Goal: Use online tool/utility: Utilize a website feature to perform a specific function

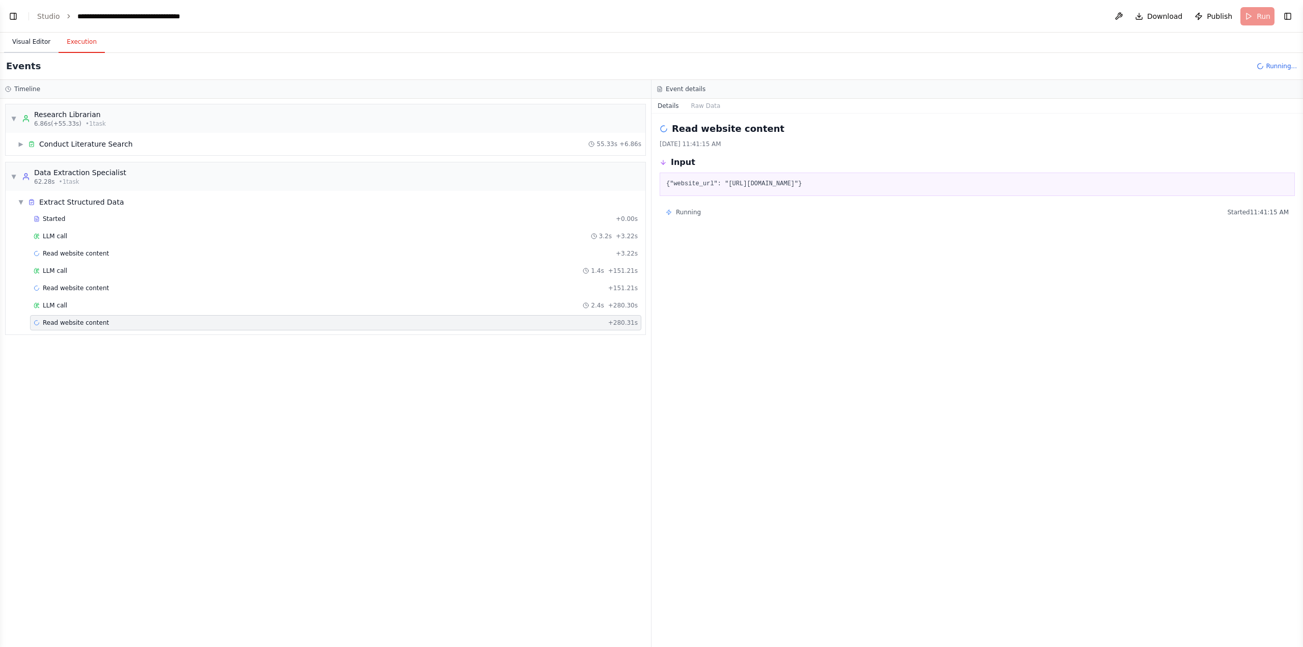
click at [33, 49] on button "Visual Editor" at bounding box center [31, 42] width 54 height 21
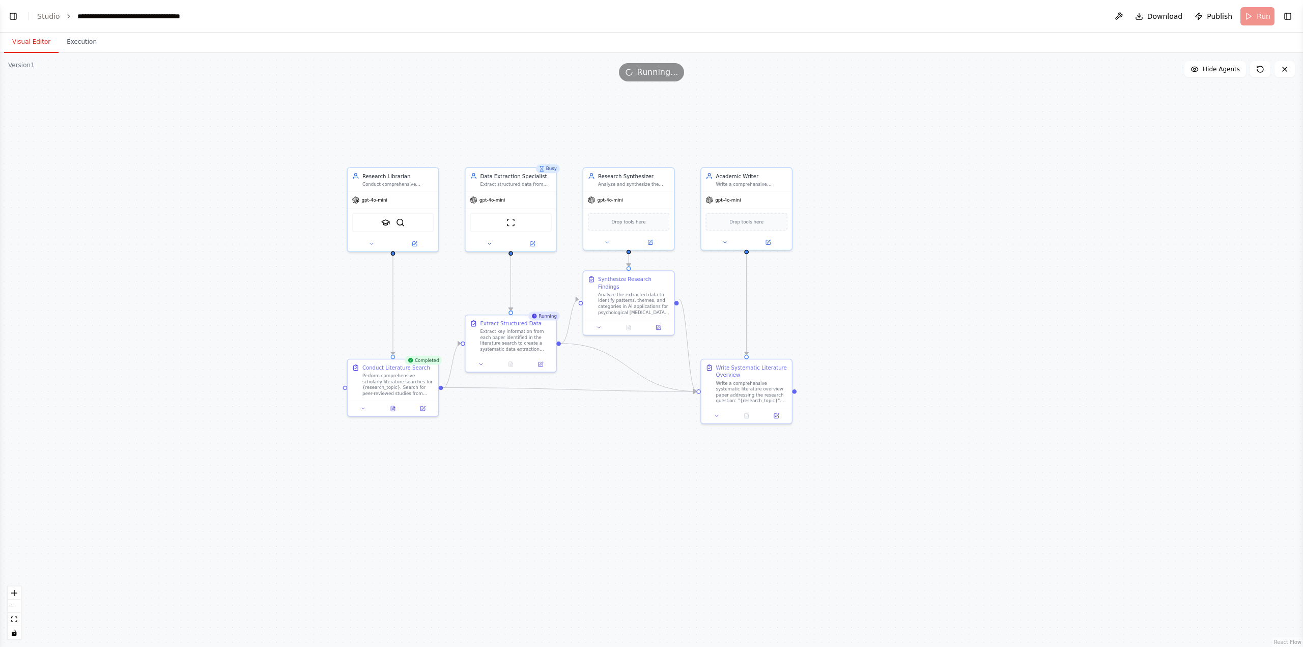
drag, startPoint x: 141, startPoint y: 243, endPoint x: 267, endPoint y: 135, distance: 166.1
click at [267, 135] on div ".deletable-edge-delete-btn { width: 20px; height: 20px; border: 0px solid #ffff…" at bounding box center [651, 350] width 1303 height 594
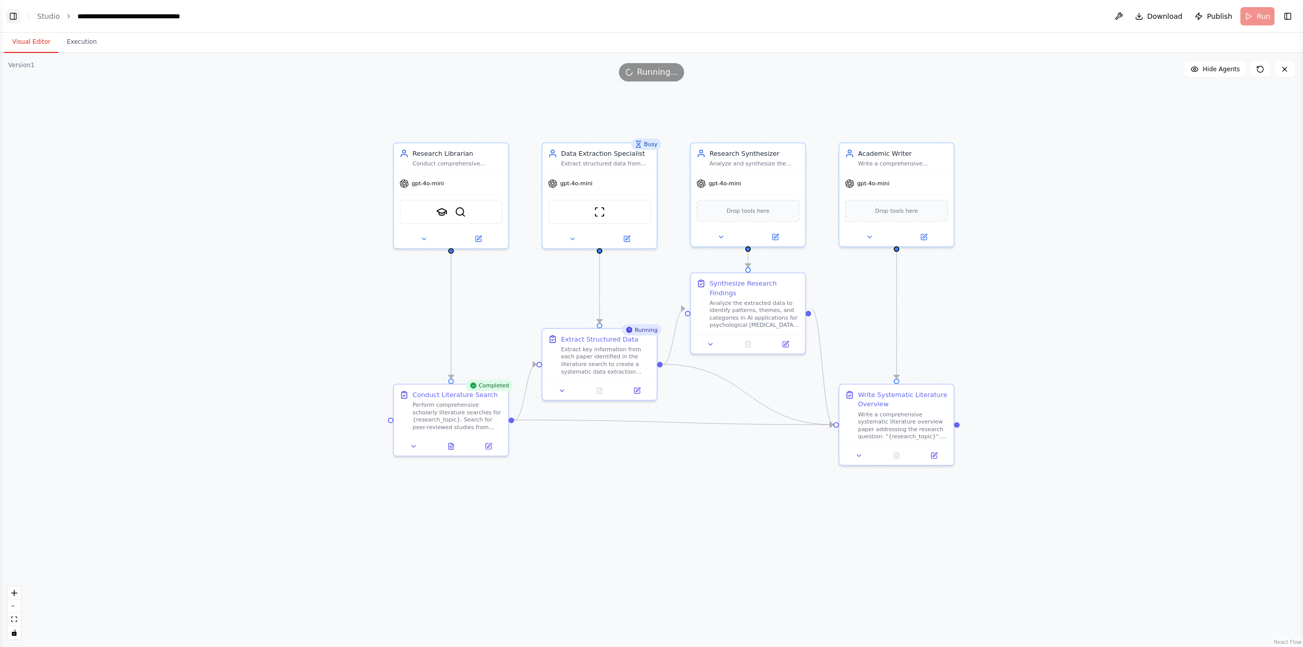
click at [13, 20] on button "Toggle Left Sidebar" at bounding box center [13, 16] width 14 height 14
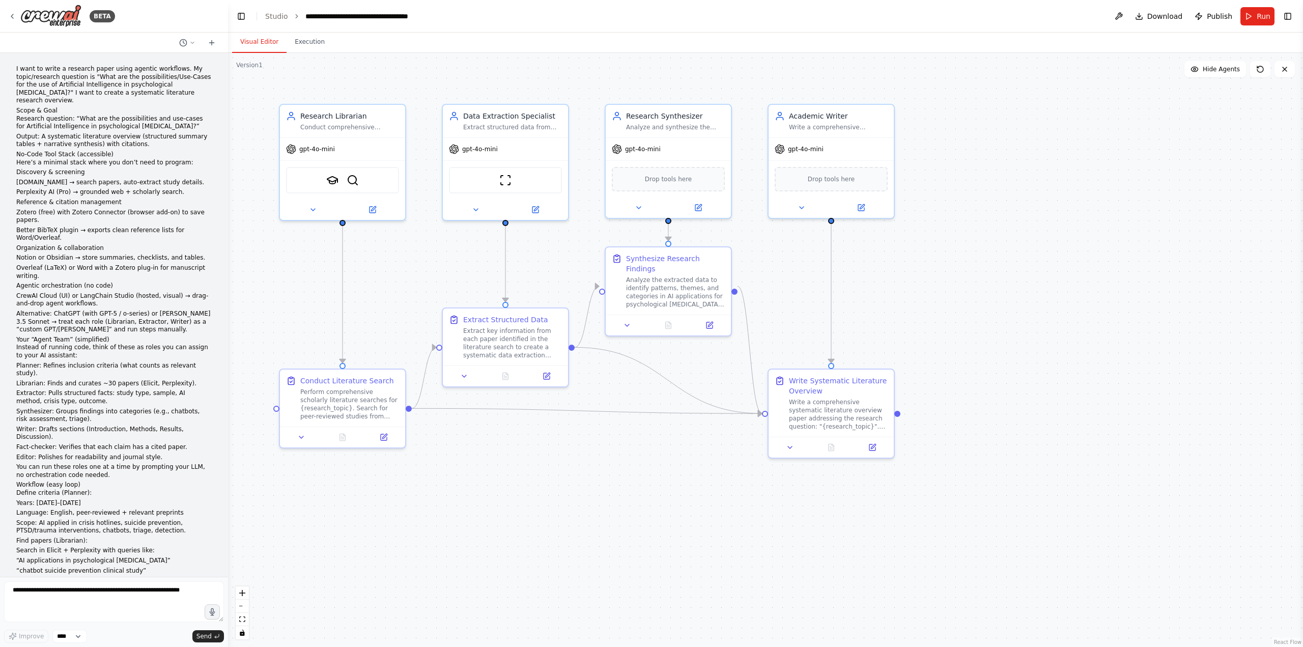
scroll to position [1279, 0]
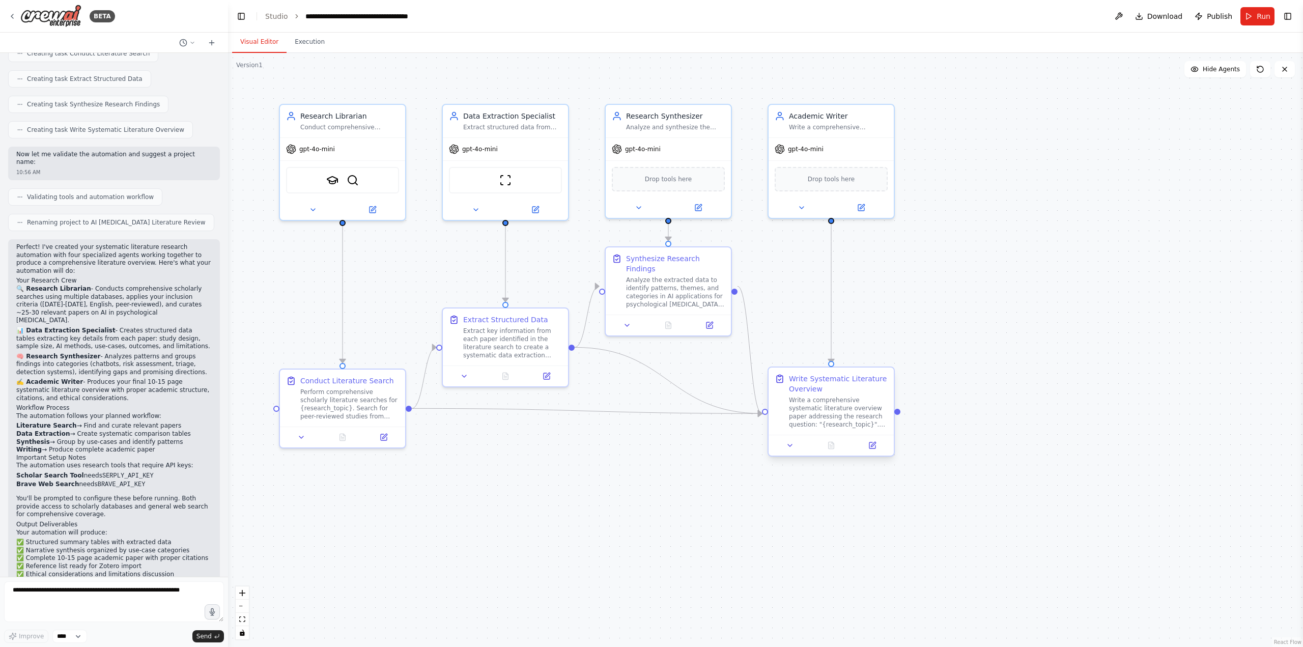
click at [872, 421] on div "Write a comprehensive systematic literature overview paper addressing the resea…" at bounding box center [838, 412] width 99 height 33
click at [314, 47] on button "Execution" at bounding box center [310, 42] width 46 height 21
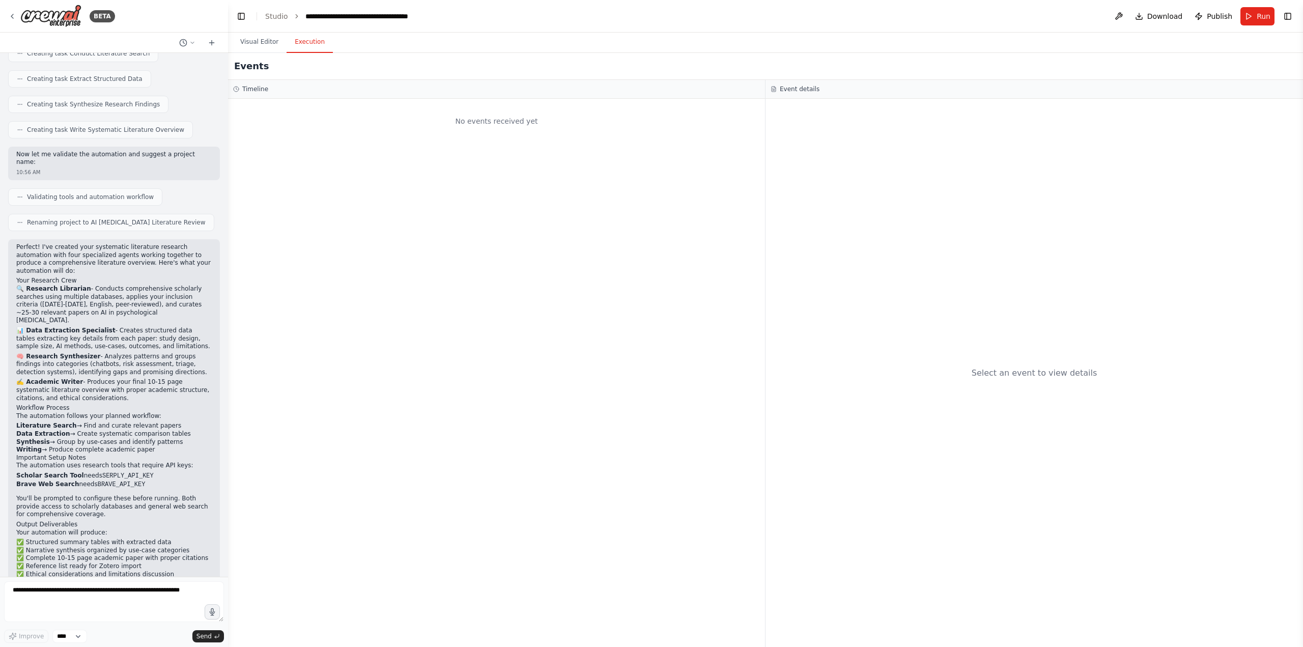
click at [848, 233] on div "Select an event to view details" at bounding box center [1035, 373] width 538 height 548
click at [464, 272] on div "No events received yet" at bounding box center [496, 373] width 537 height 548
click at [141, 606] on textarea at bounding box center [114, 601] width 220 height 41
click at [491, 498] on div "No events received yet" at bounding box center [496, 373] width 537 height 548
click at [269, 20] on link "Studio" at bounding box center [276, 16] width 23 height 8
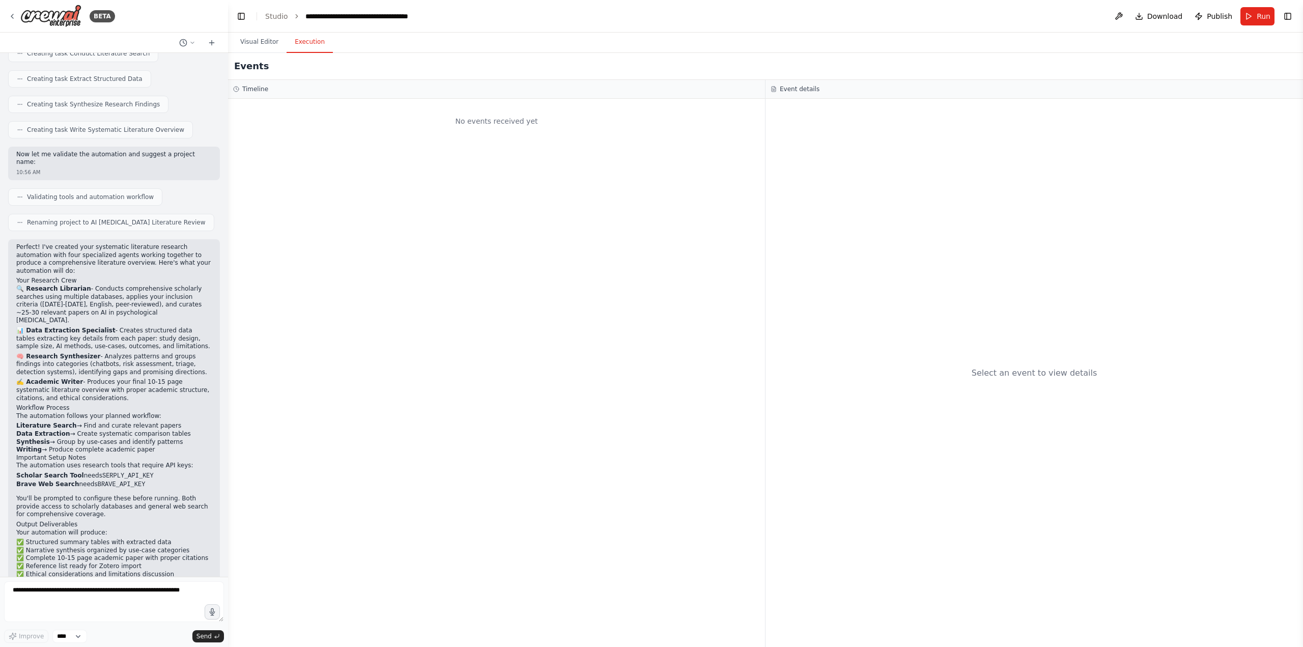
click at [285, 14] on ol "**********" at bounding box center [342, 16] width 155 height 10
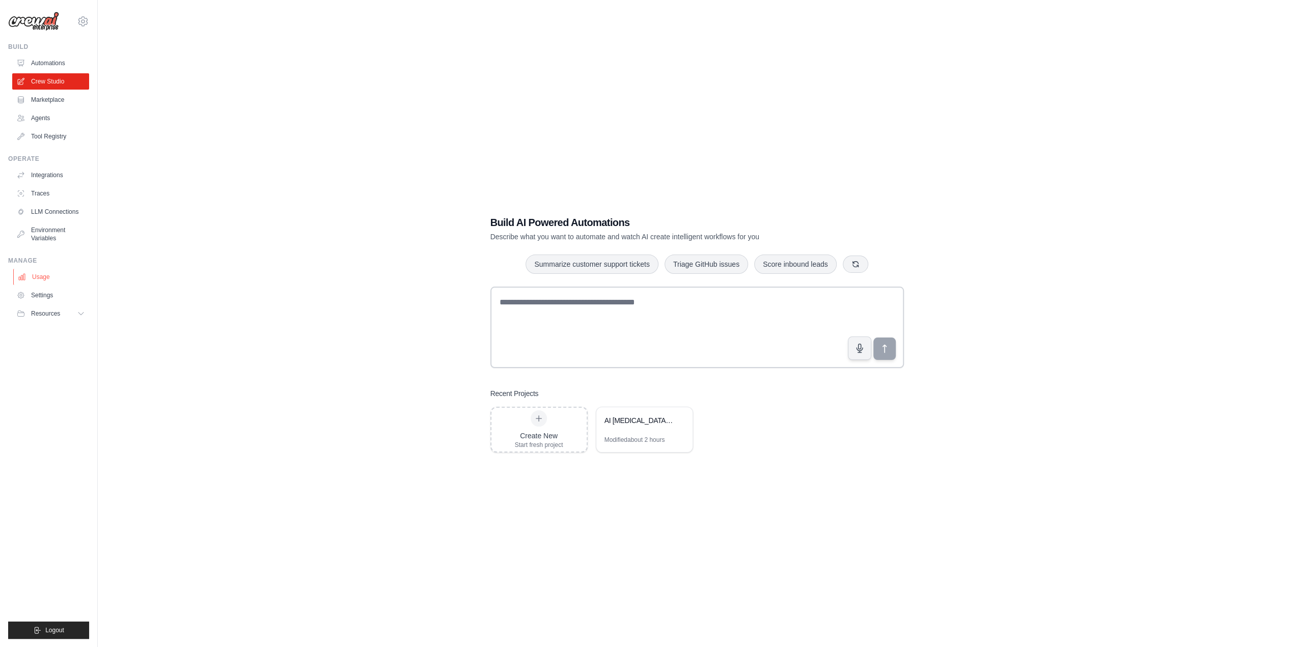
click at [41, 274] on link "Usage" at bounding box center [51, 277] width 77 height 16
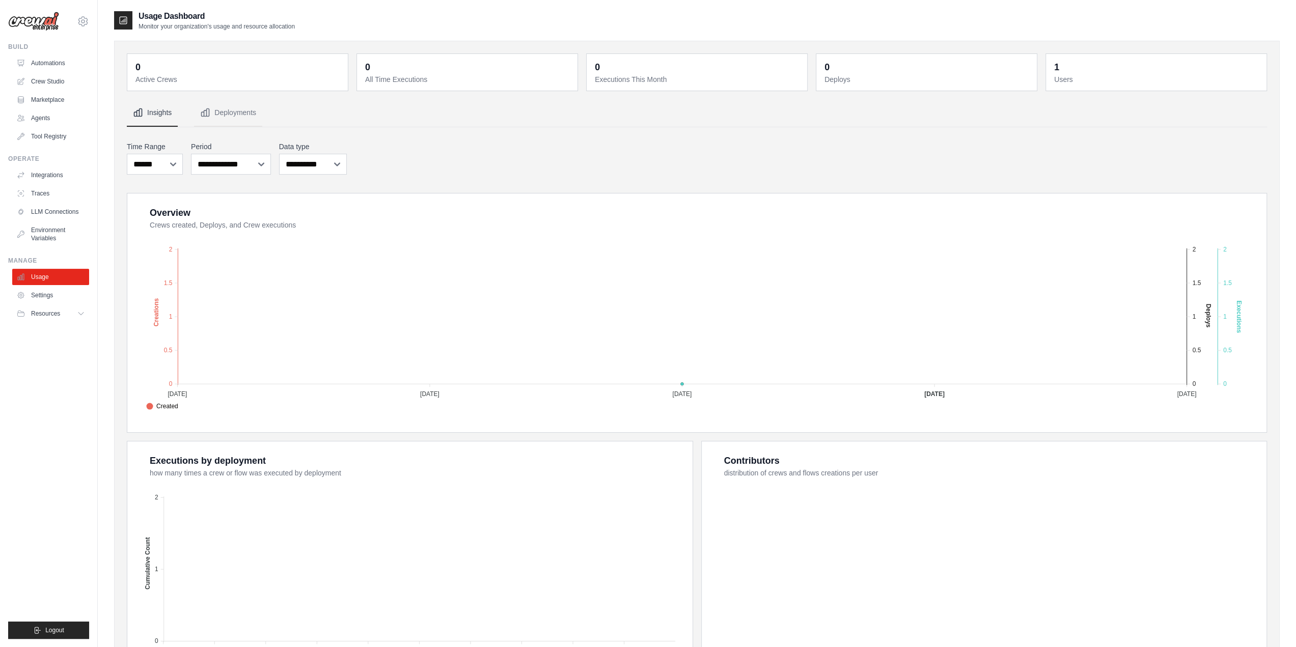
scroll to position [89, 0]
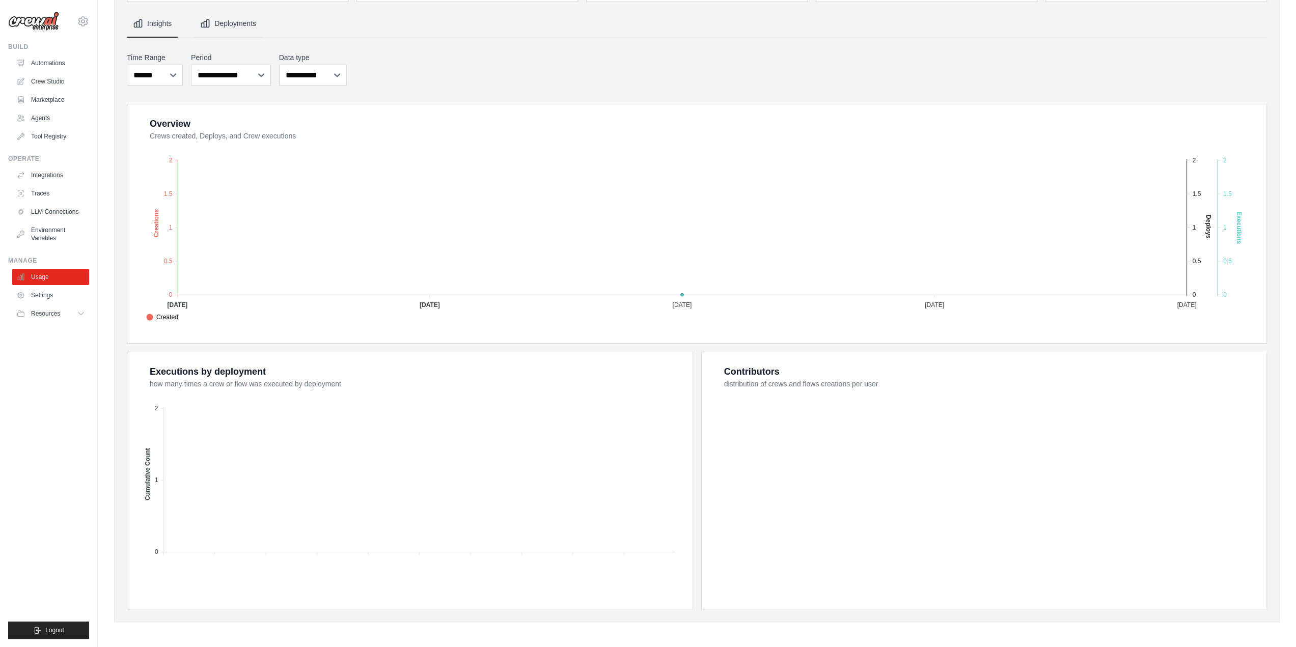
click at [220, 23] on button "Deployments" at bounding box center [228, 23] width 68 height 27
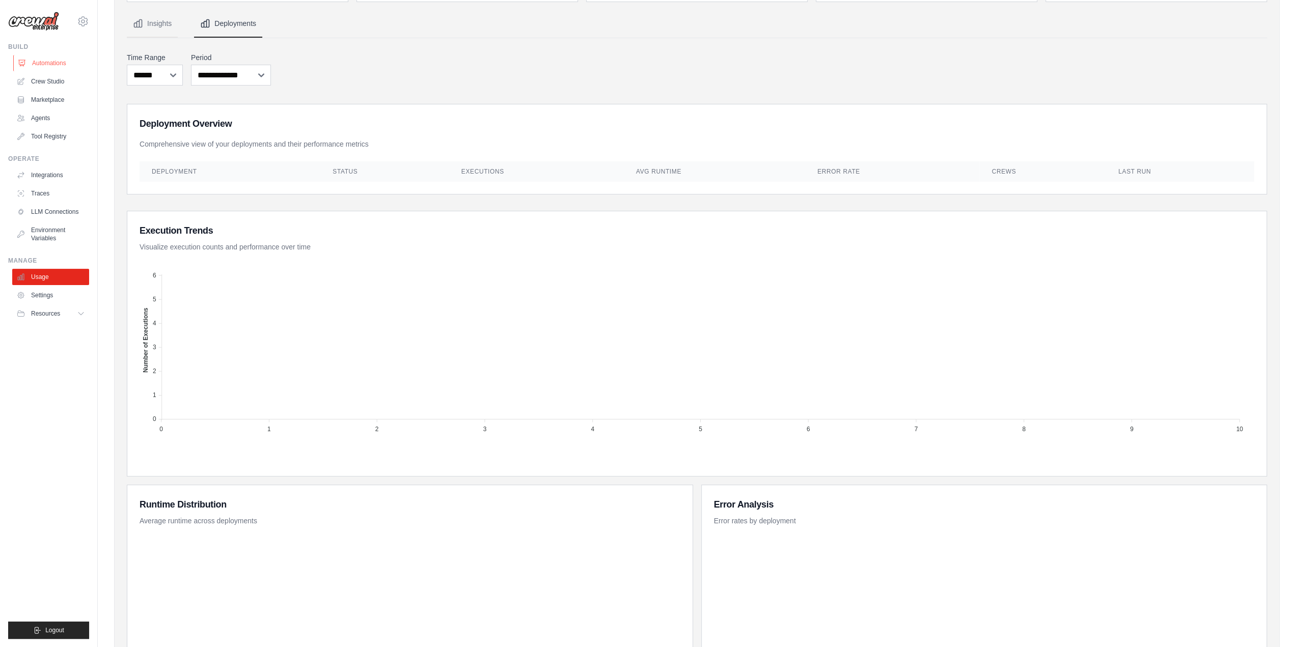
click at [53, 64] on link "Automations" at bounding box center [51, 63] width 77 height 16
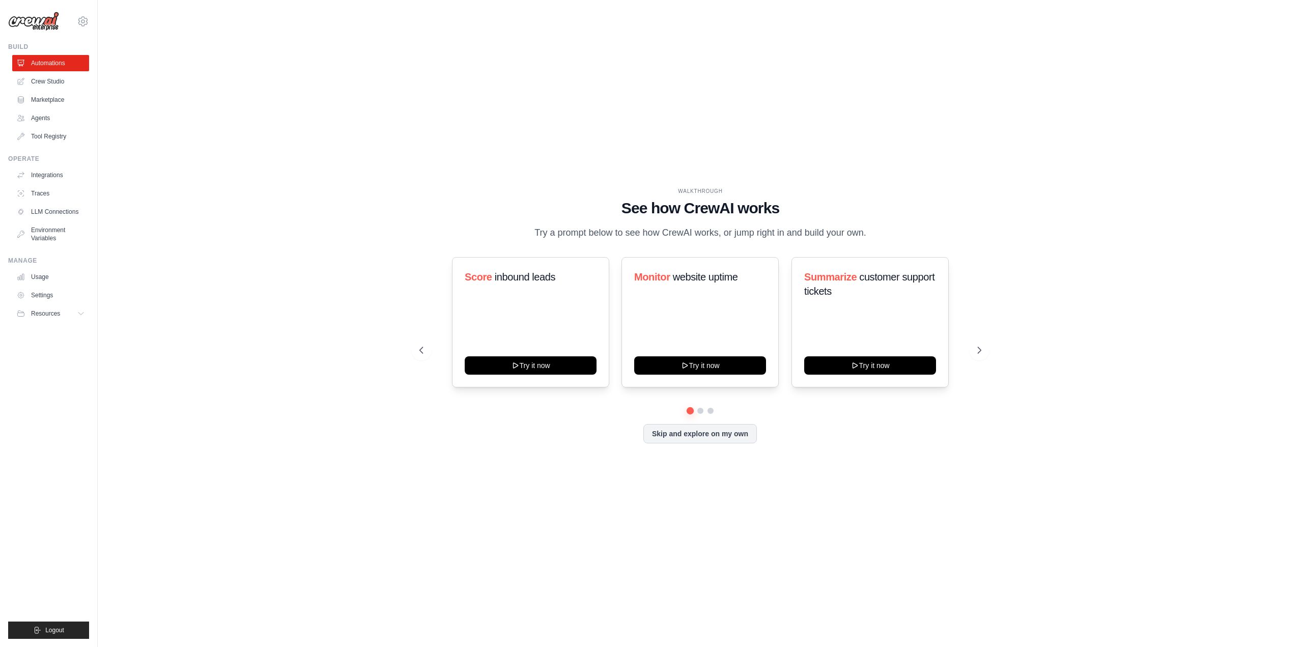
click at [50, 82] on link "Crew Studio" at bounding box center [50, 81] width 77 height 16
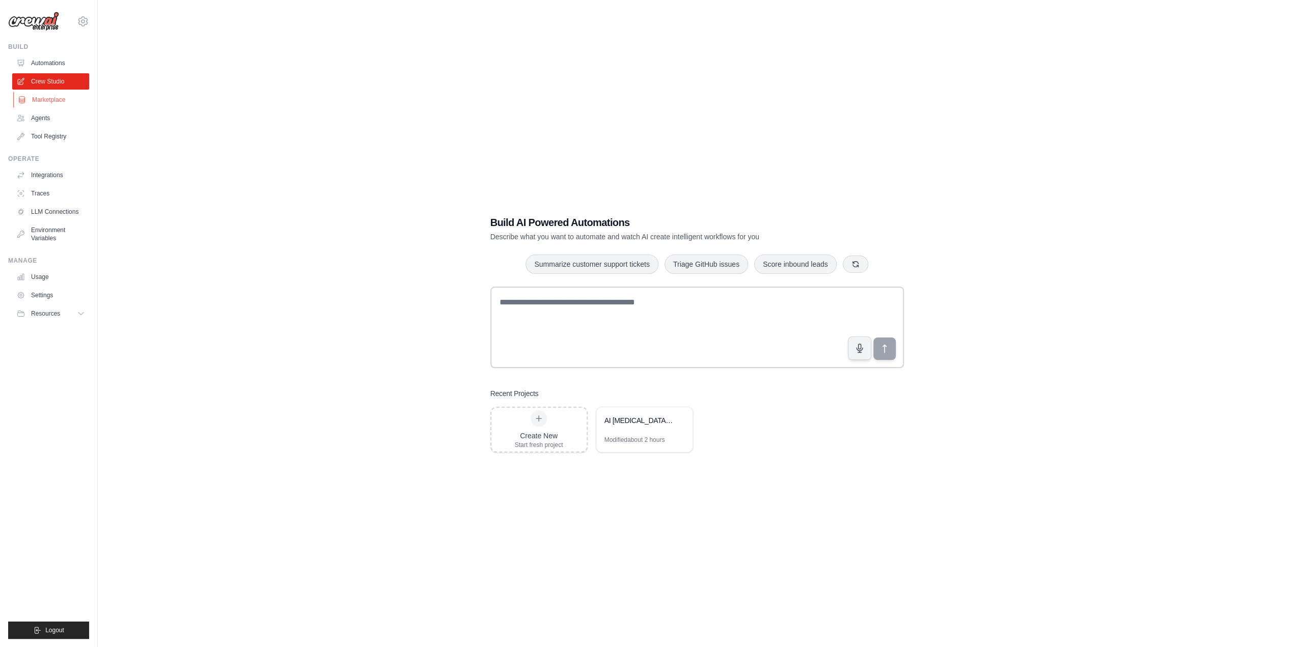
click at [47, 97] on link "Marketplace" at bounding box center [51, 100] width 77 height 16
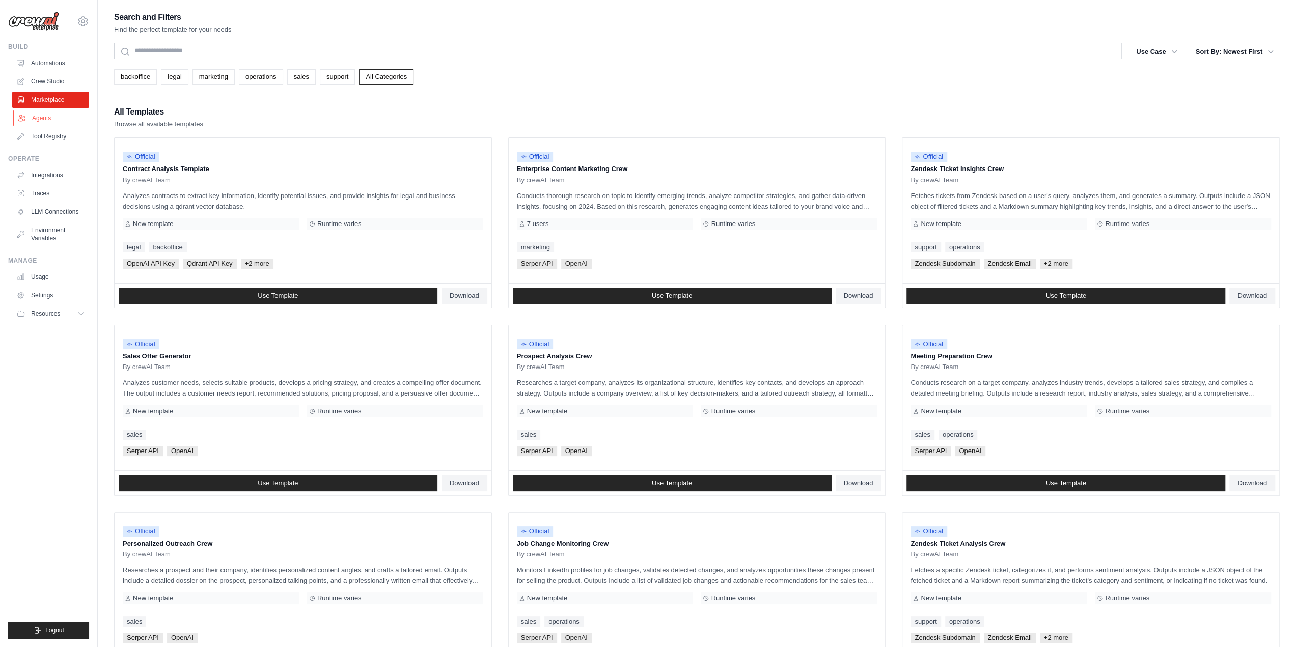
click at [50, 120] on link "Agents" at bounding box center [51, 118] width 77 height 16
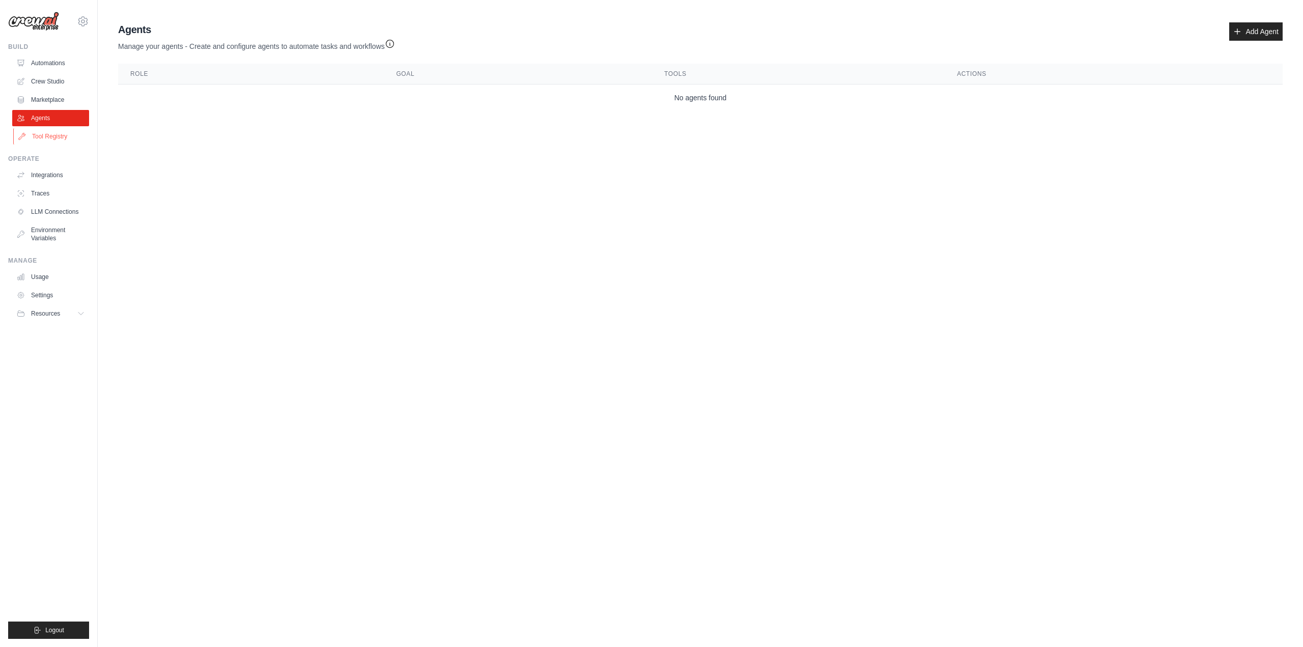
click at [54, 138] on link "Tool Registry" at bounding box center [51, 136] width 77 height 16
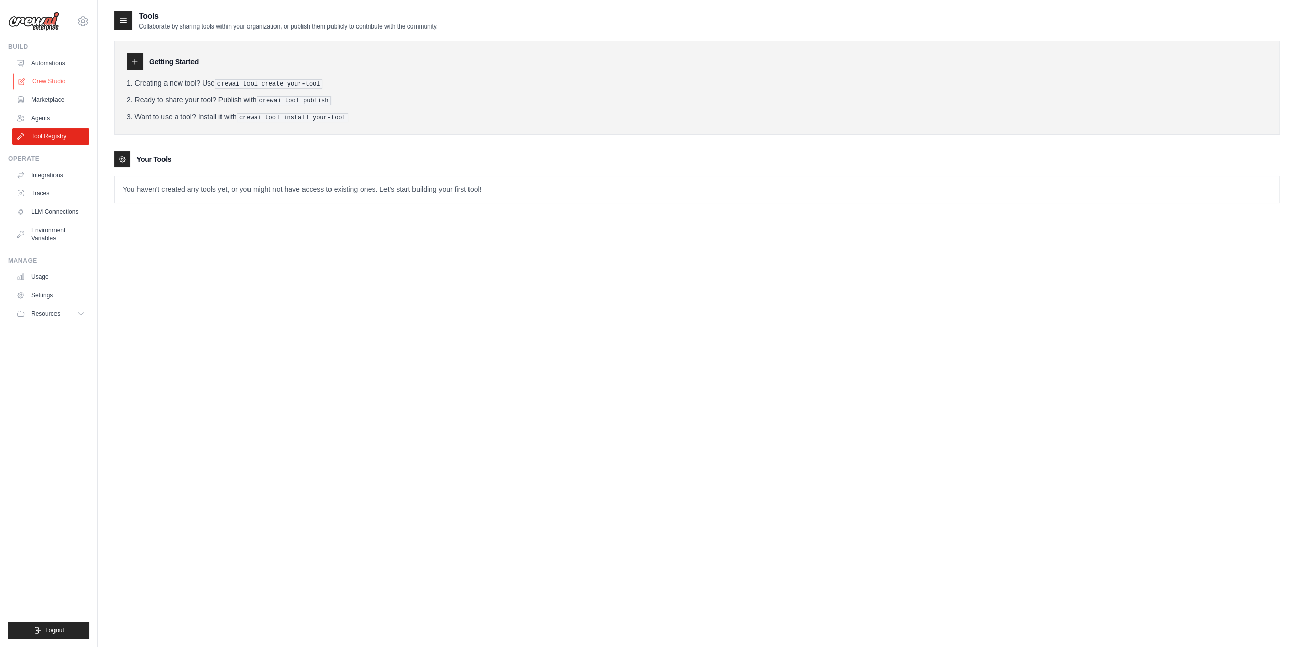
click at [54, 73] on link "Crew Studio" at bounding box center [51, 81] width 77 height 16
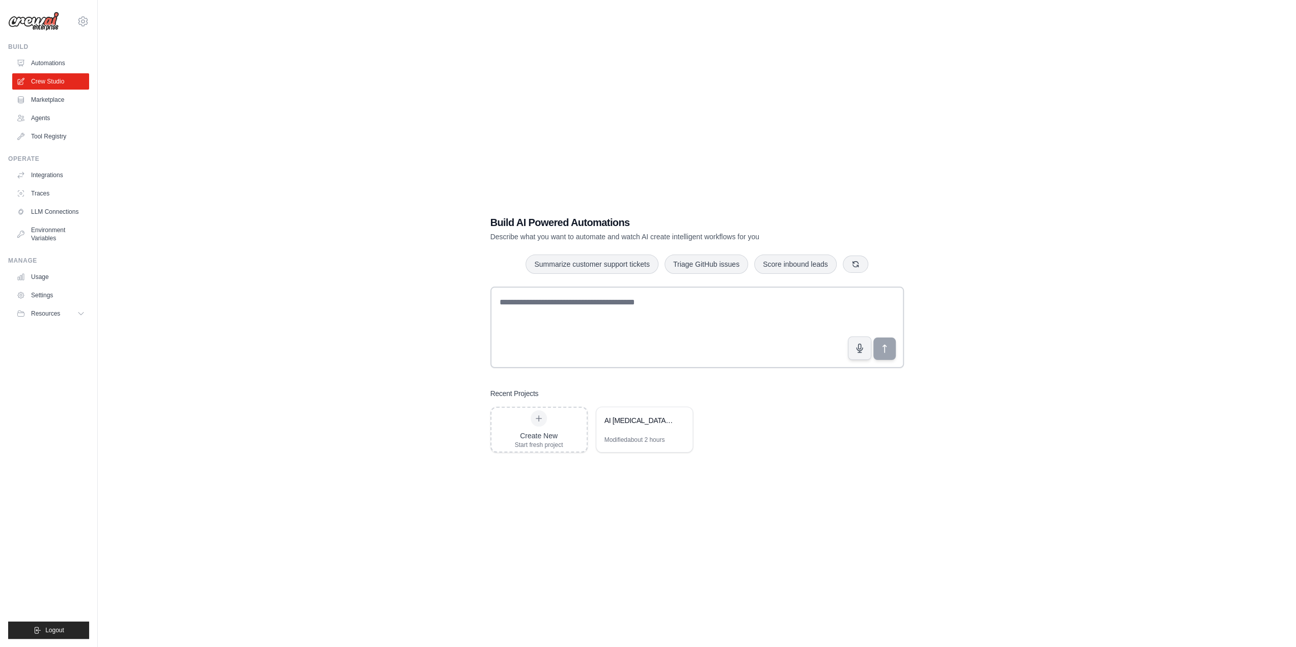
click at [755, 432] on div "Create New Start fresh project AI [MEDICAL_DATA] Literature Review Modified abo…" at bounding box center [696, 430] width 413 height 46
click at [629, 420] on div "AI Crisis Intervention Literature Review" at bounding box center [639, 420] width 70 height 10
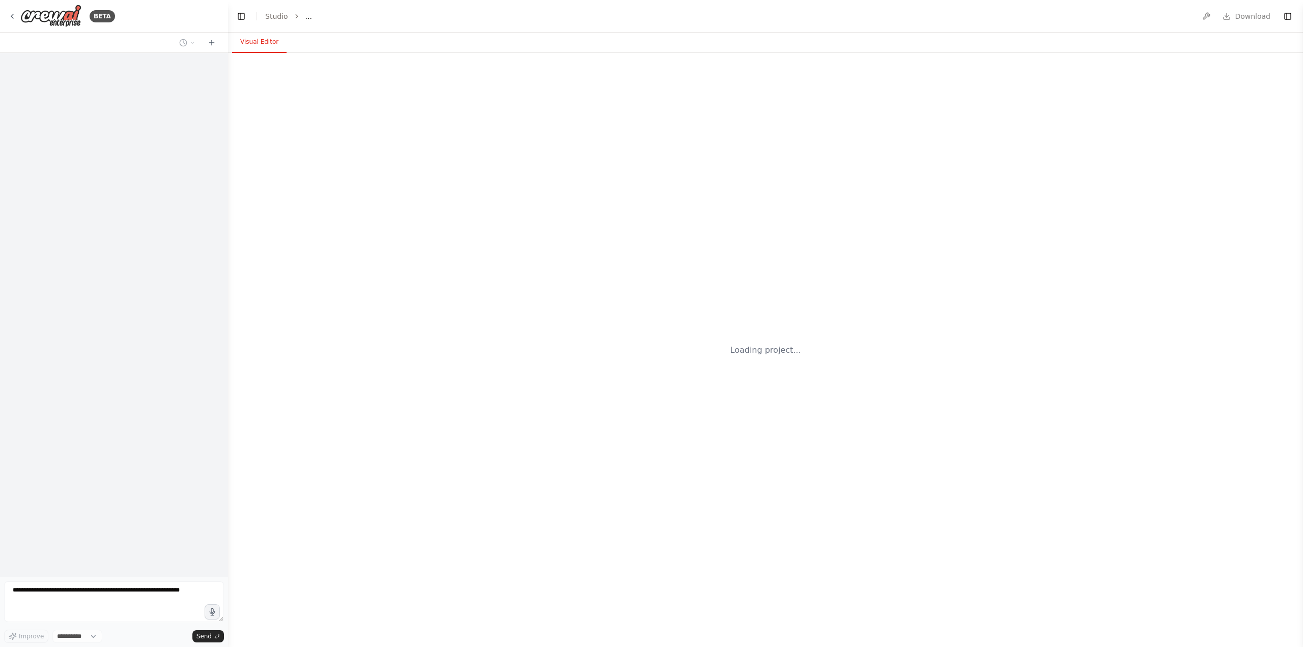
select select "****"
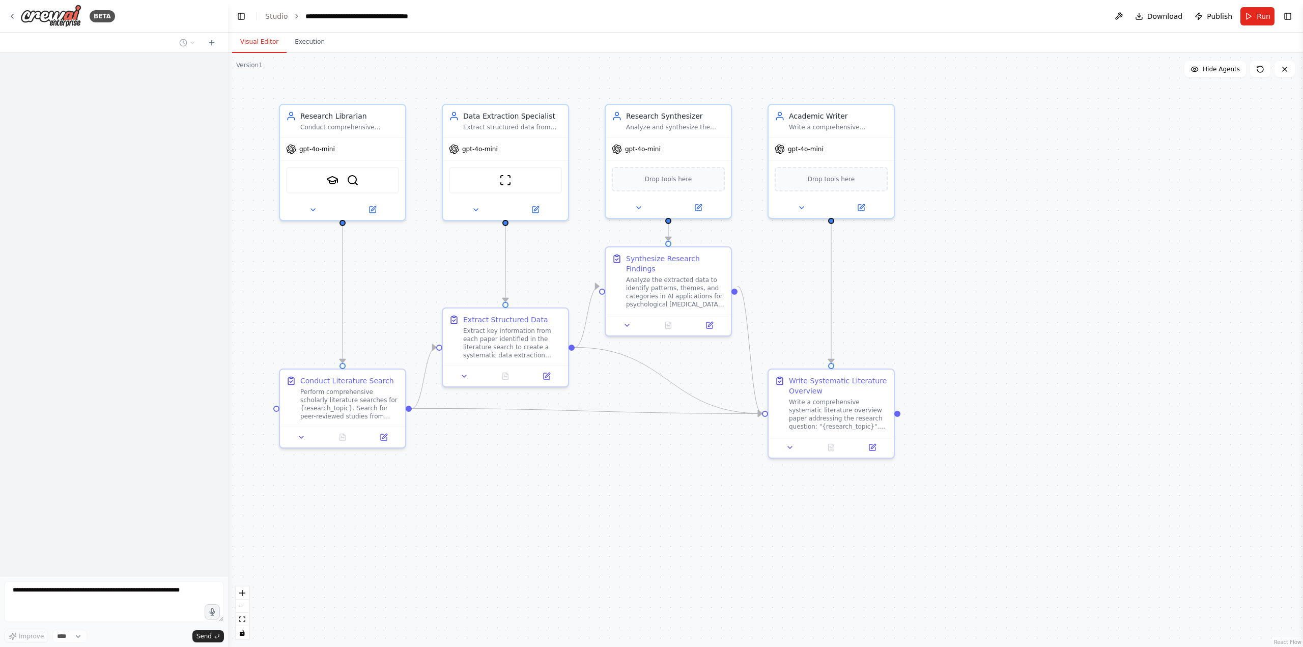
scroll to position [1279, 0]
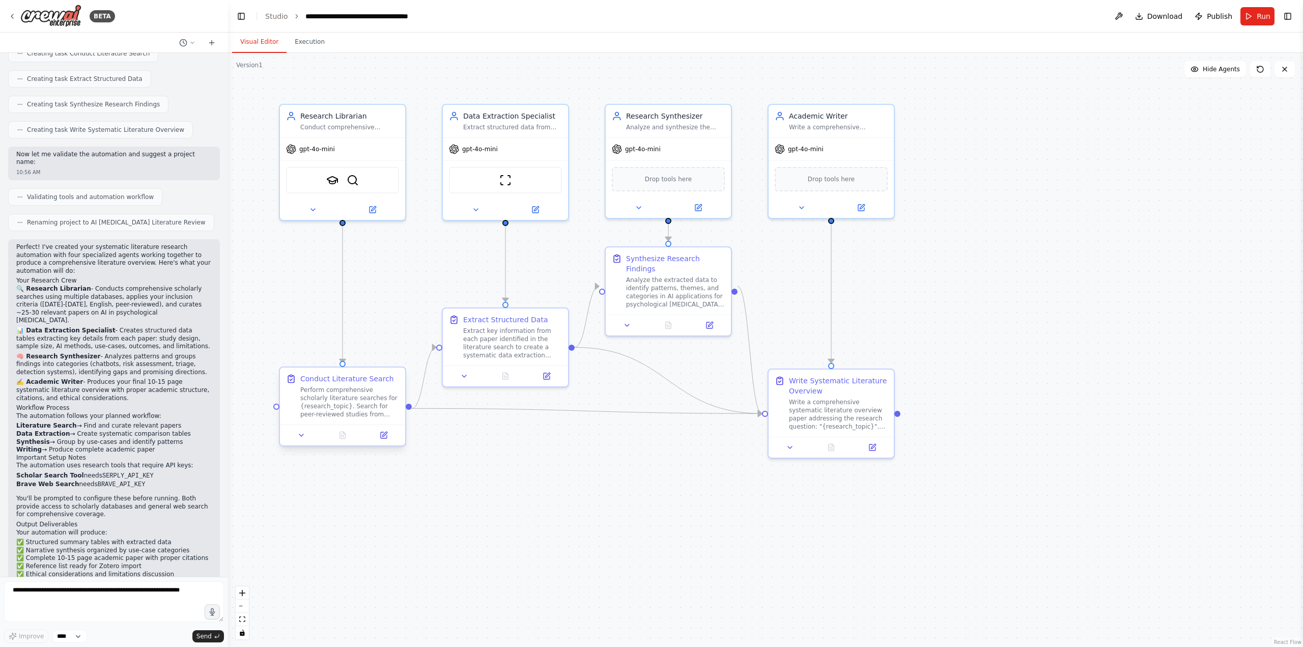
click at [348, 391] on div "Perform comprehensive scholarly literature searches for {research_topic}. Searc…" at bounding box center [349, 402] width 99 height 33
click at [305, 438] on icon at bounding box center [301, 435] width 8 height 8
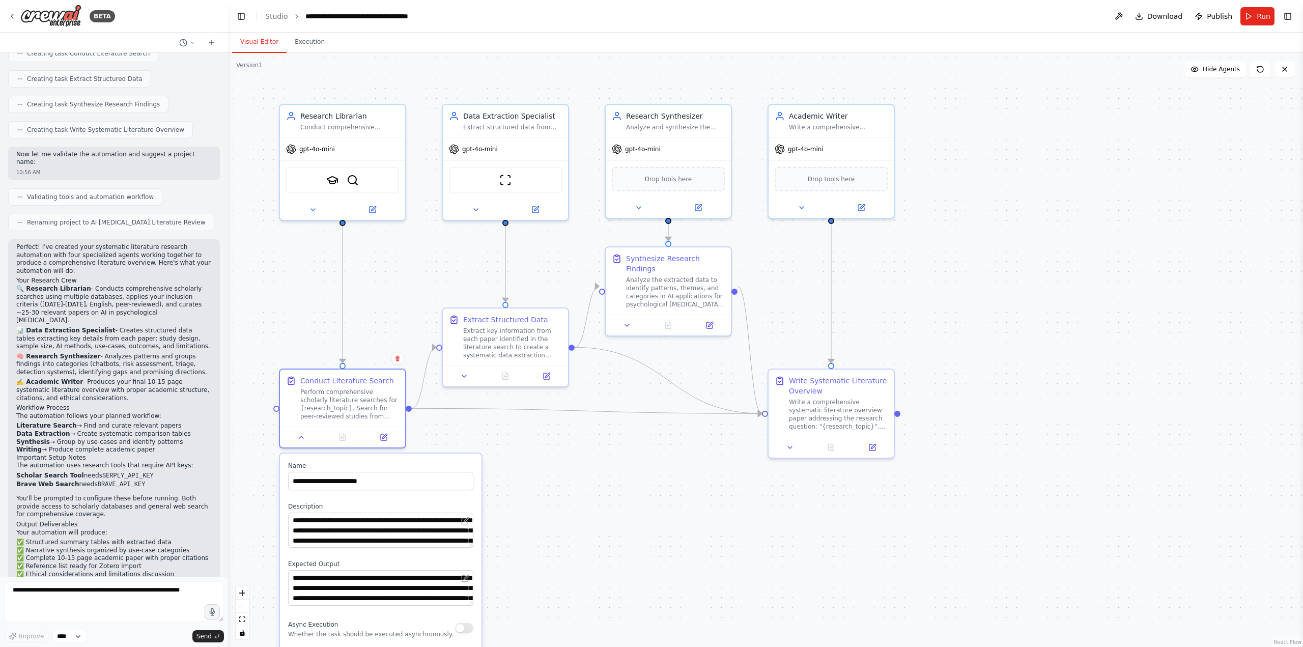
click at [593, 495] on div ".deletable-edge-delete-btn { width: 20px; height: 20px; border: 0px solid #ffff…" at bounding box center [765, 350] width 1075 height 594
click at [299, 435] on icon at bounding box center [301, 435] width 8 height 8
click at [316, 45] on button "Execution" at bounding box center [310, 42] width 46 height 21
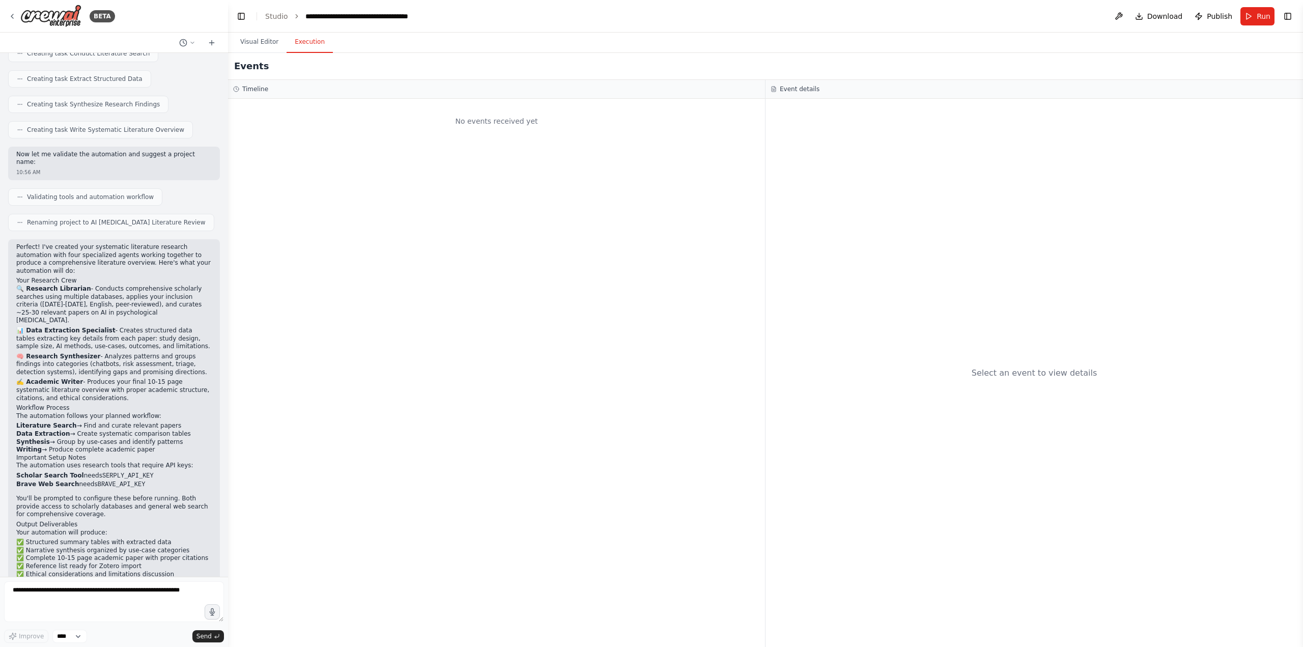
click at [375, 146] on div "No events received yet" at bounding box center [496, 373] width 537 height 548
click at [1113, 126] on div "Select an event to view details" at bounding box center [1035, 373] width 538 height 548
click at [1294, 18] on button "Toggle Right Sidebar" at bounding box center [1288, 16] width 14 height 14
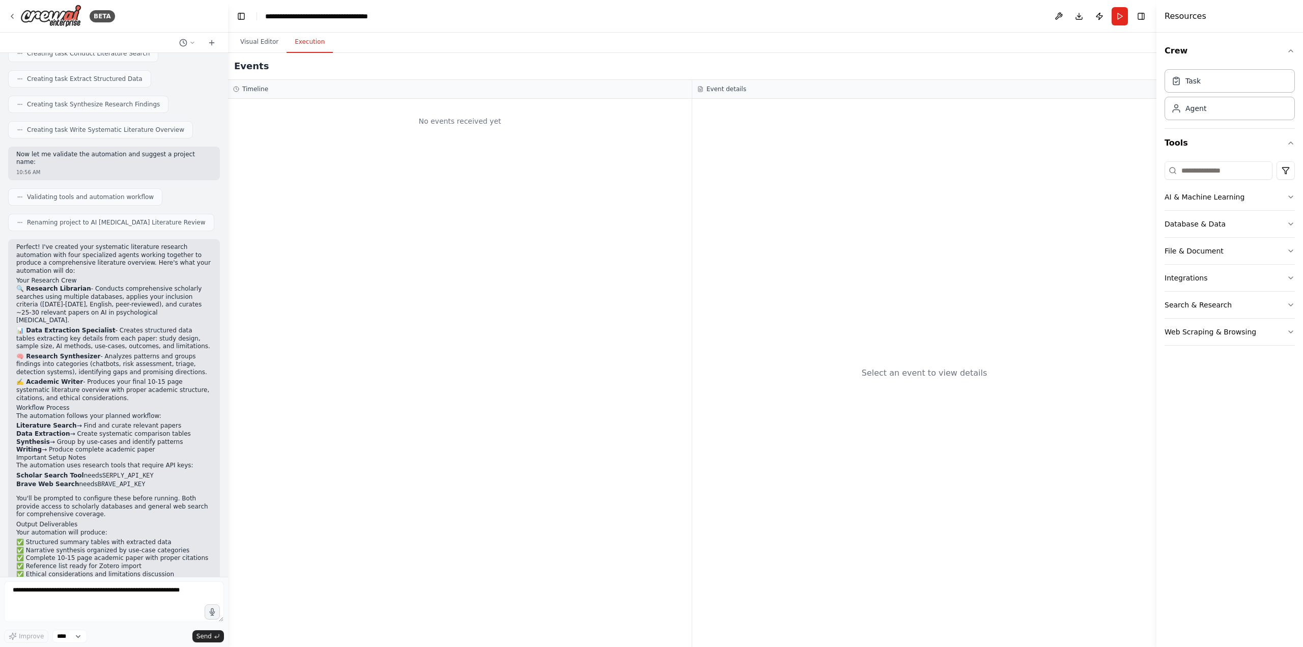
click at [501, 169] on div "No events received yet" at bounding box center [460, 373] width 464 height 548
click at [248, 39] on button "Visual Editor" at bounding box center [259, 42] width 54 height 21
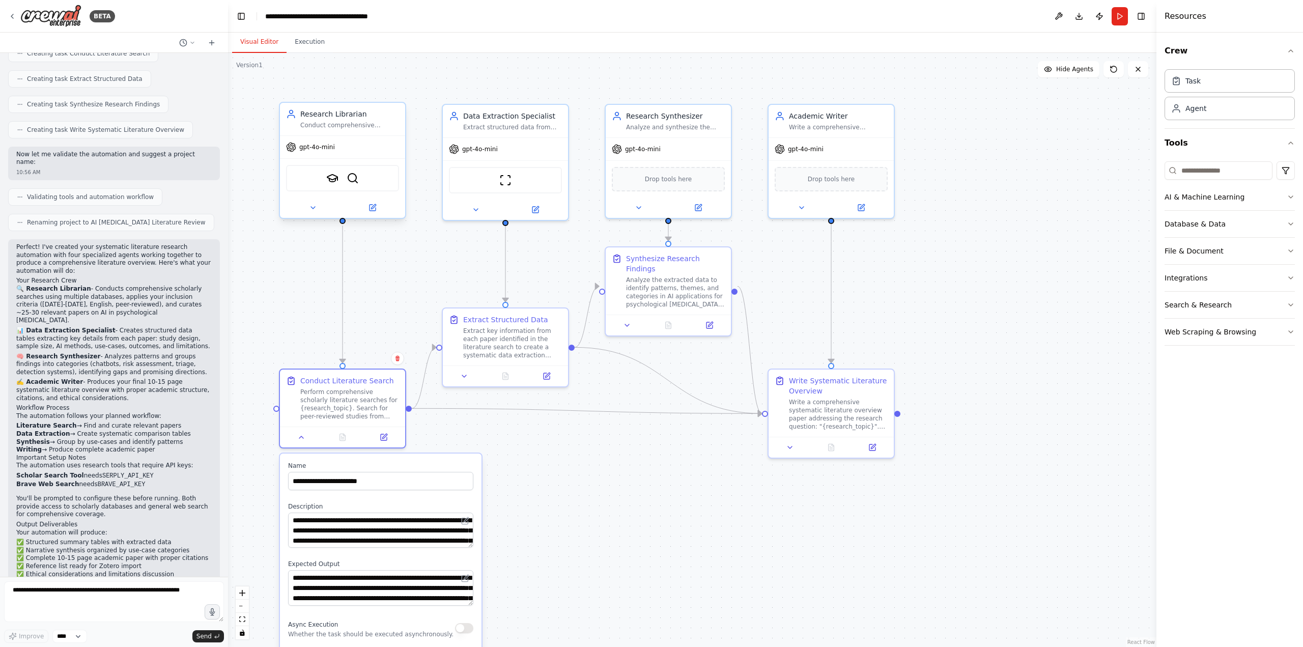
click at [352, 137] on div "gpt-4o-mini" at bounding box center [342, 147] width 125 height 22
click at [320, 210] on button at bounding box center [313, 208] width 58 height 12
click at [308, 209] on button at bounding box center [313, 208] width 58 height 12
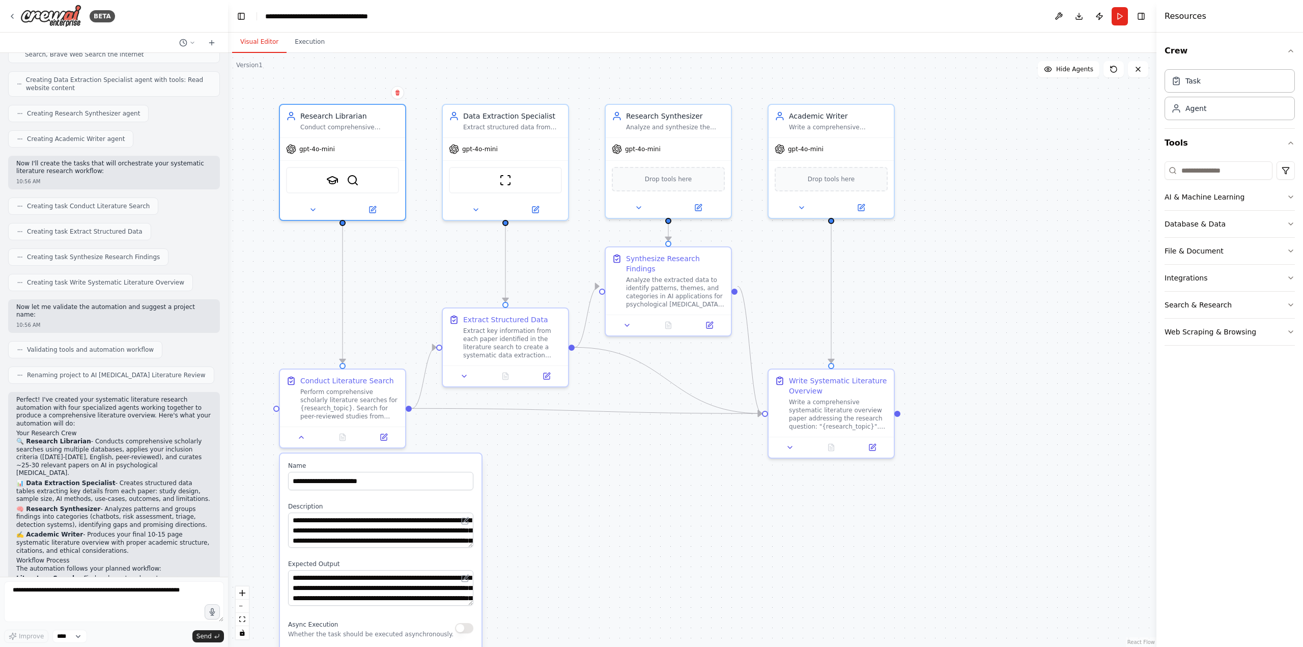
scroll to position [1008, 0]
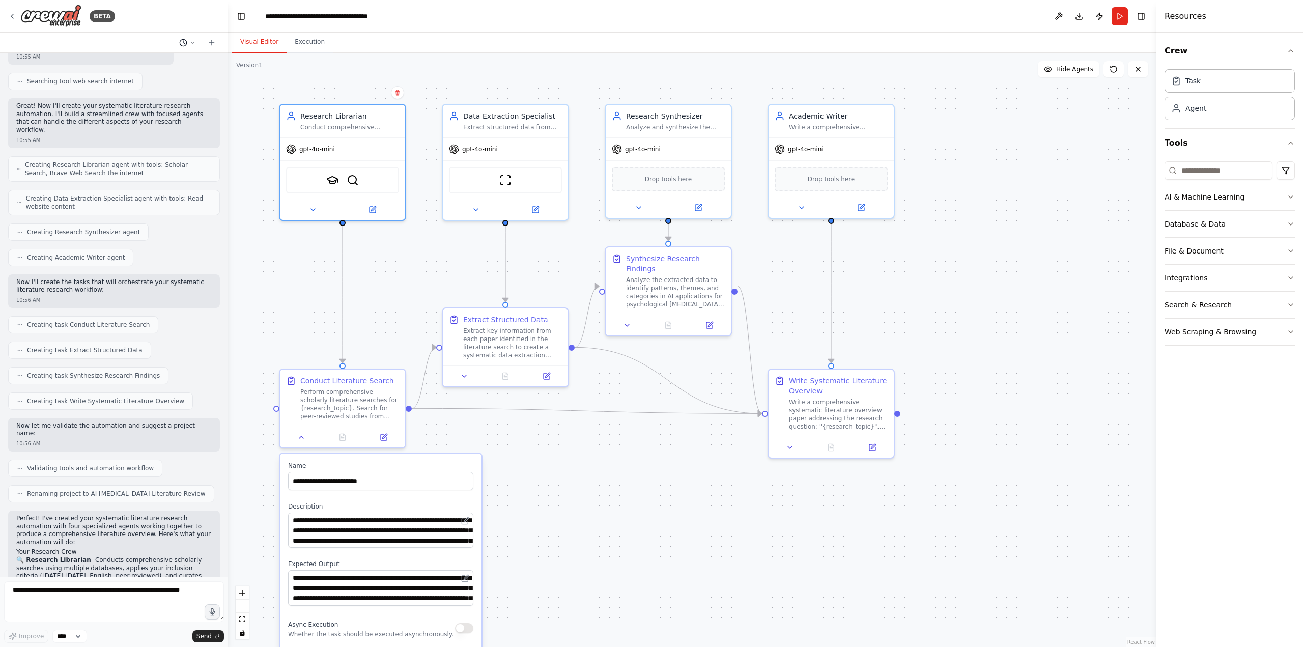
click at [179, 42] on icon at bounding box center [183, 43] width 8 height 8
click at [262, 204] on div ".deletable-edge-delete-btn { width: 20px; height: 20px; border: 0px solid #ffff…" at bounding box center [692, 350] width 929 height 594
click at [298, 44] on button "Execution" at bounding box center [310, 42] width 46 height 21
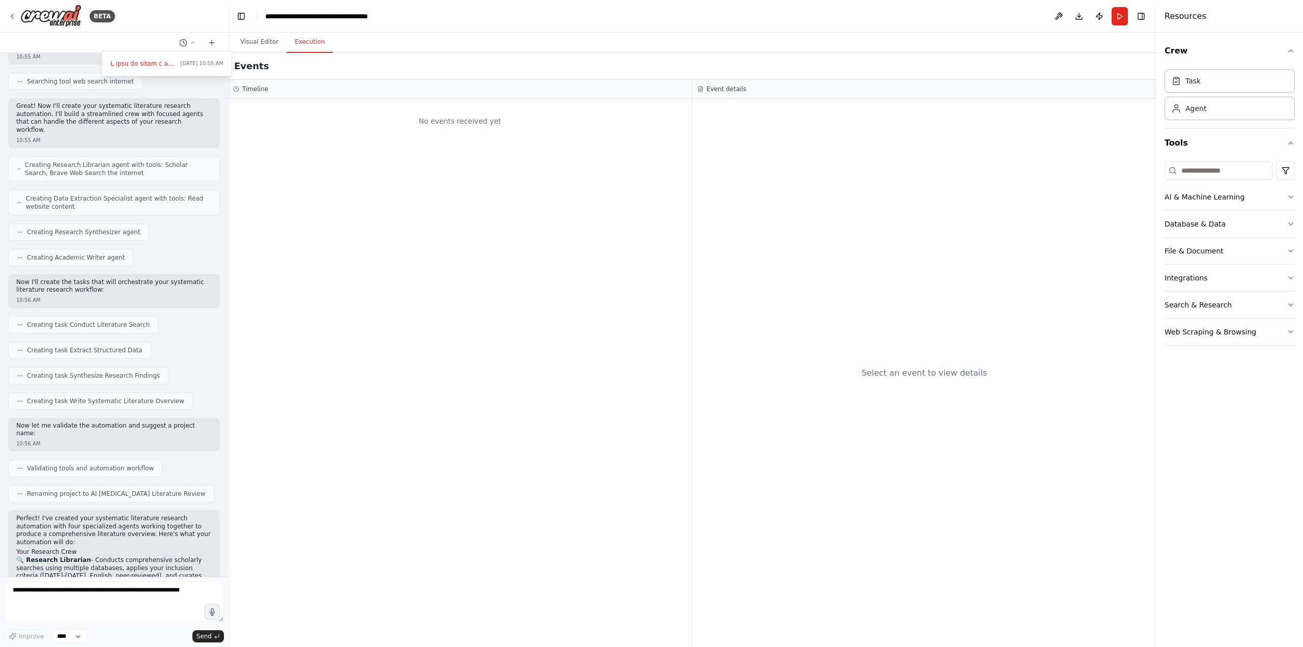
click at [903, 462] on div "Select an event to view details" at bounding box center [924, 373] width 464 height 548
click at [306, 198] on div "No events received yet" at bounding box center [460, 373] width 464 height 548
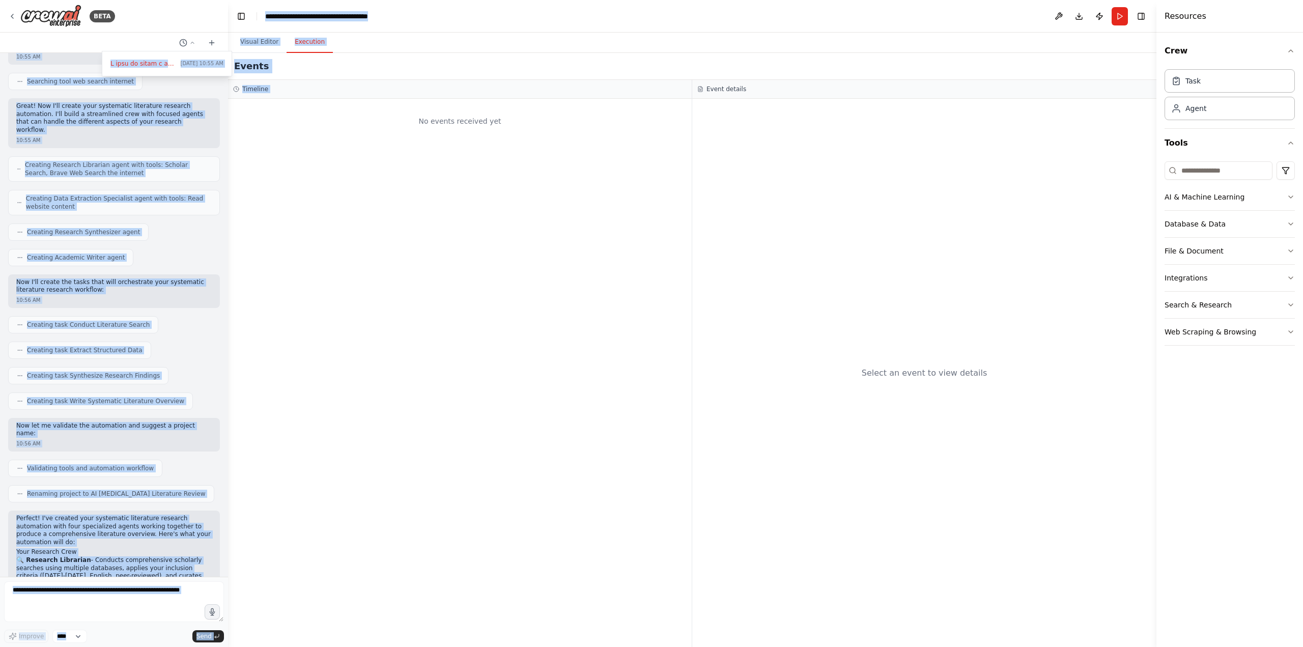
drag, startPoint x: 224, startPoint y: 436, endPoint x: 234, endPoint y: 563, distance: 127.7
click at [234, 563] on div "BETA [DATE] 10:55 AM I want to write a research paper using agentic workflows. …" at bounding box center [651, 323] width 1303 height 647
click at [262, 519] on div "No events received yet" at bounding box center [460, 373] width 464 height 548
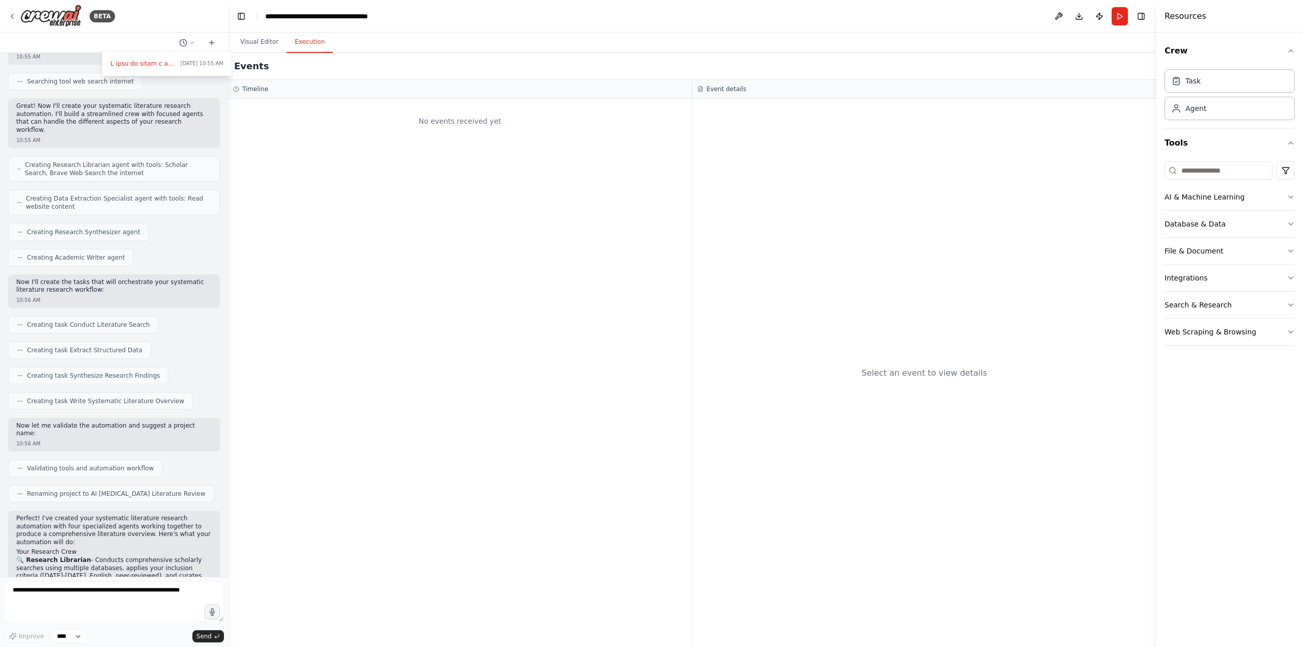
drag, startPoint x: 212, startPoint y: 473, endPoint x: 205, endPoint y: 473, distance: 6.6
click at [213, 473] on div at bounding box center [114, 323] width 228 height 647
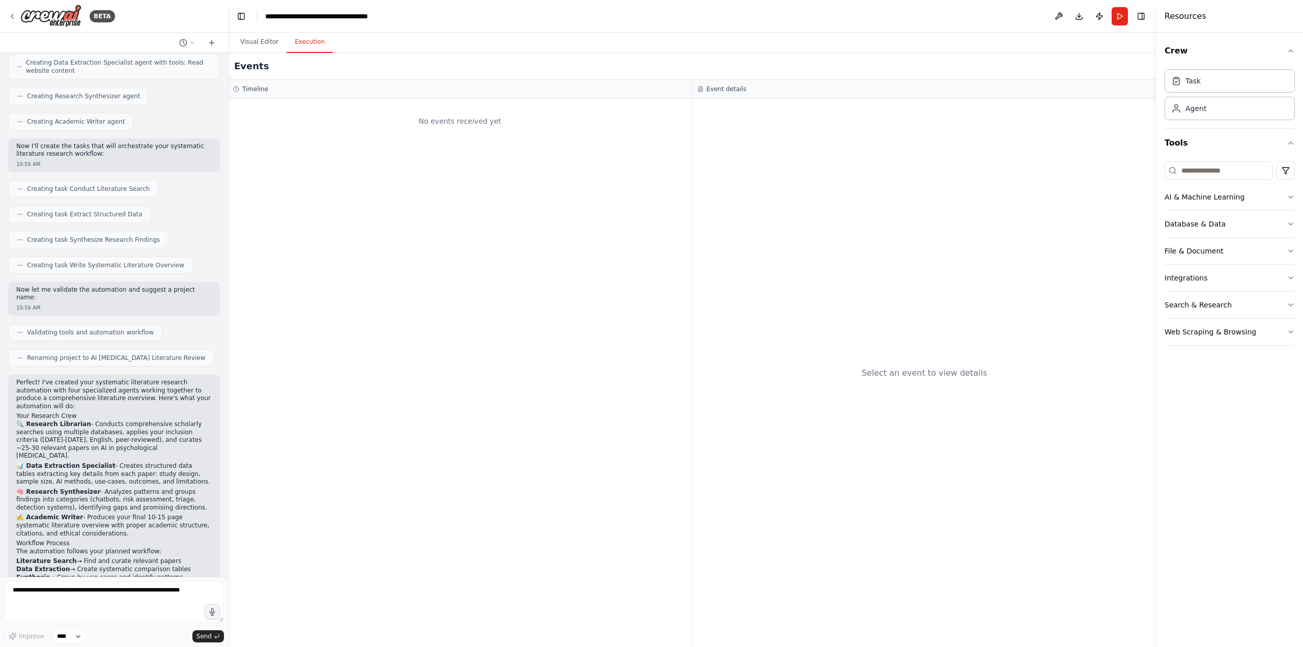
scroll to position [1279, 0]
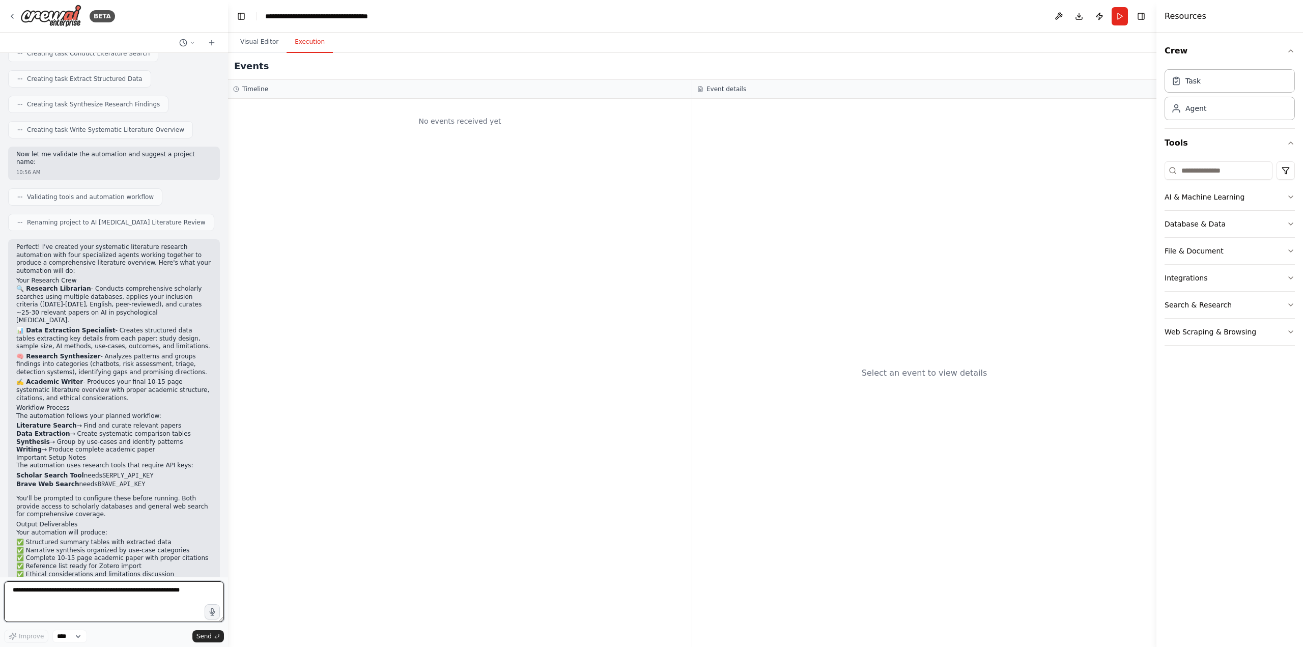
click at [120, 605] on textarea at bounding box center [114, 601] width 220 height 41
click at [468, 502] on div "No events received yet" at bounding box center [460, 373] width 464 height 548
click at [556, 330] on div "No events received yet" at bounding box center [460, 373] width 464 height 548
